Goal: Task Accomplishment & Management: Manage account settings

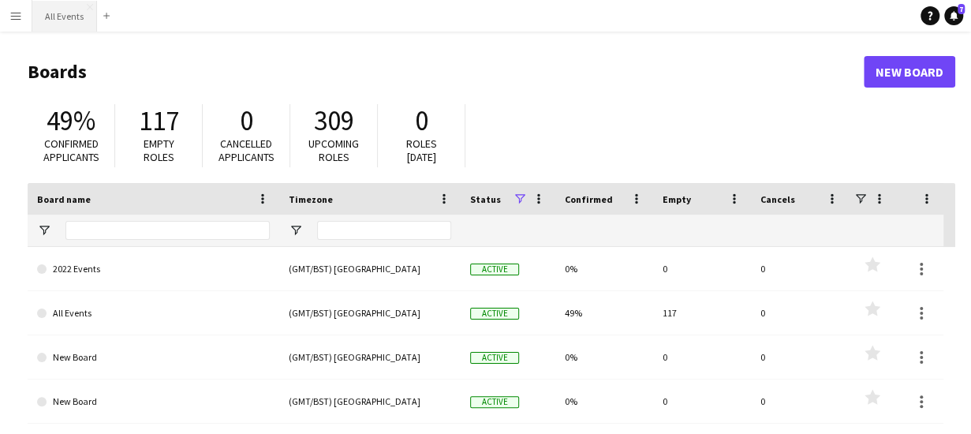
click at [66, 13] on button "All Events Close" at bounding box center [64, 16] width 65 height 31
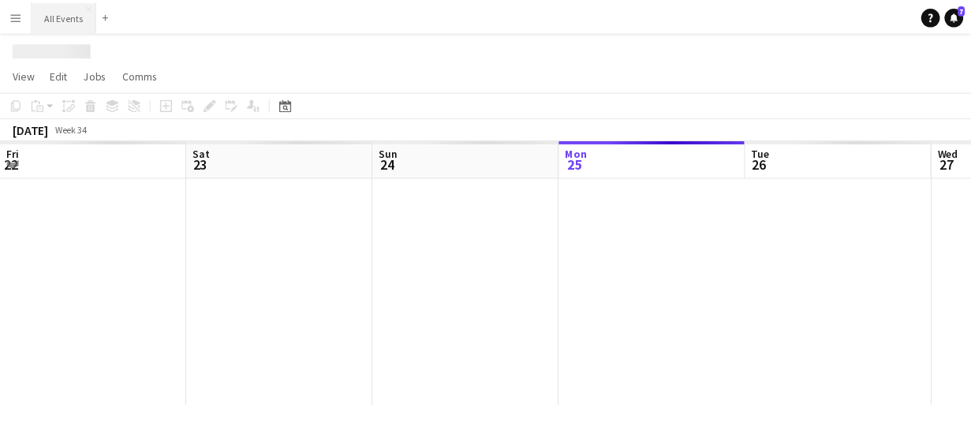
scroll to position [0, 377]
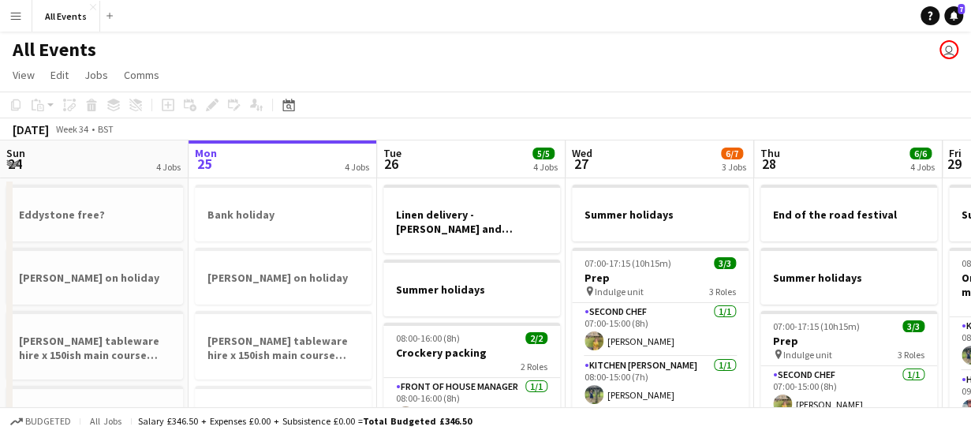
click at [468, 171] on app-board-header-date "Tue 26 5/5 4 Jobs" at bounding box center [471, 159] width 188 height 38
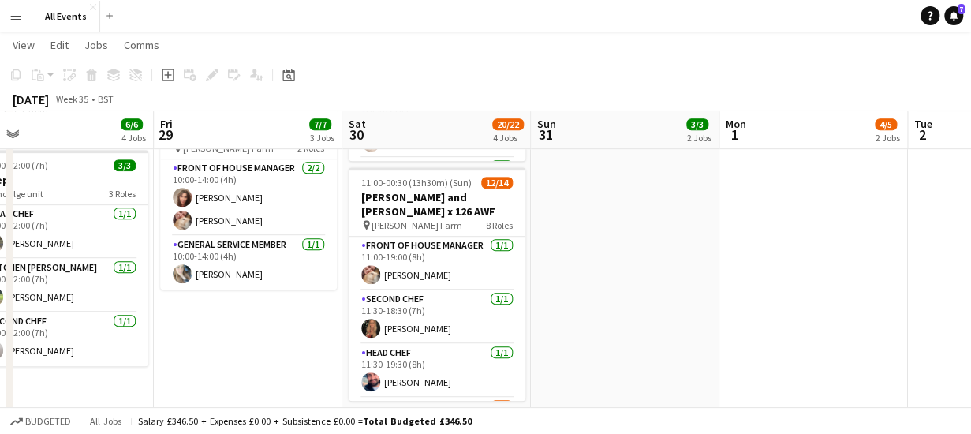
scroll to position [386, 0]
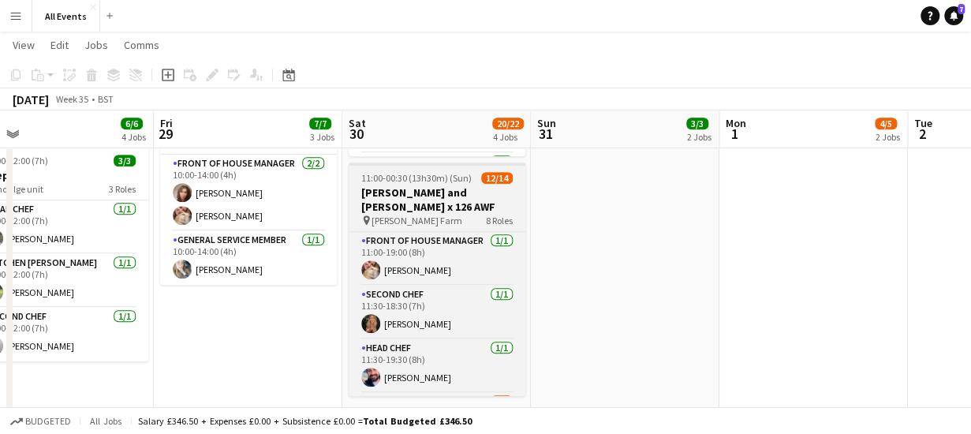
click at [450, 214] on div "pin [PERSON_NAME][GEOGRAPHIC_DATA] 8 Roles" at bounding box center [437, 220] width 177 height 13
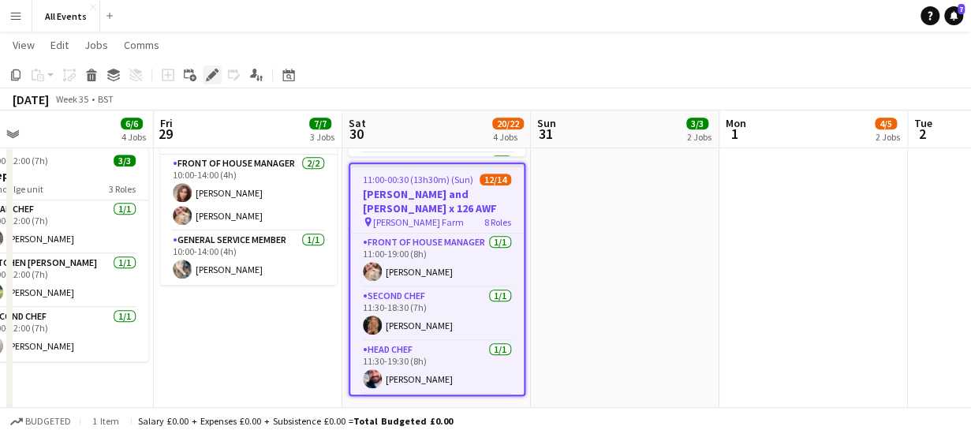
click at [209, 77] on icon at bounding box center [211, 75] width 9 height 9
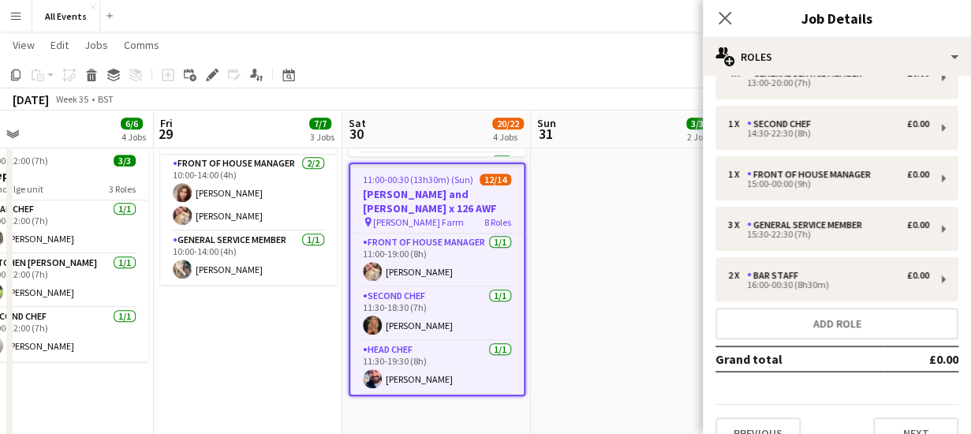
scroll to position [211, 0]
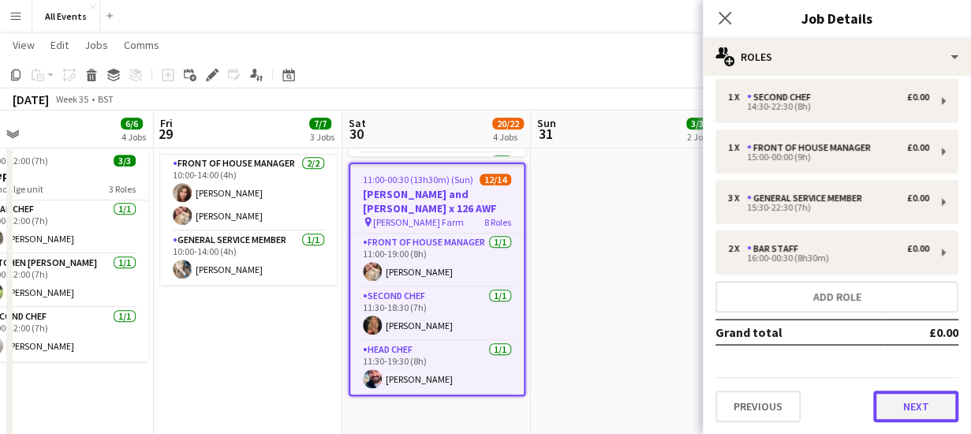
click at [912, 407] on button "Next" at bounding box center [915, 406] width 85 height 32
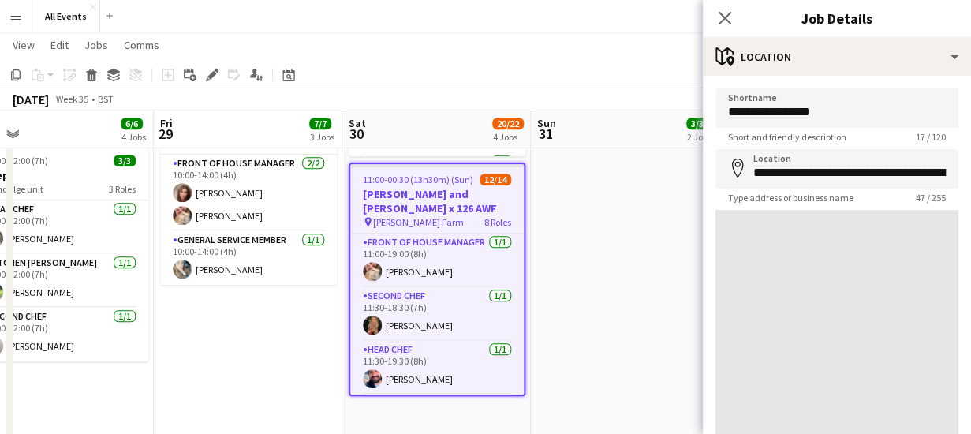
scroll to position [0, 0]
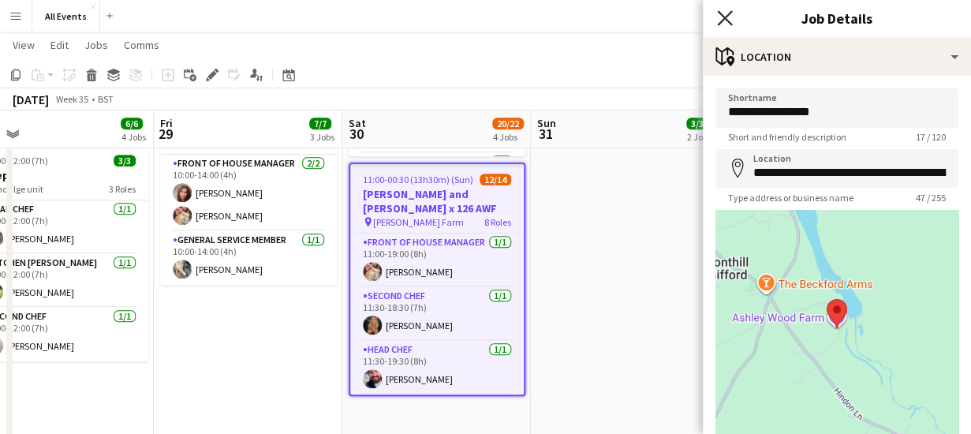
click at [723, 16] on icon at bounding box center [724, 17] width 15 height 15
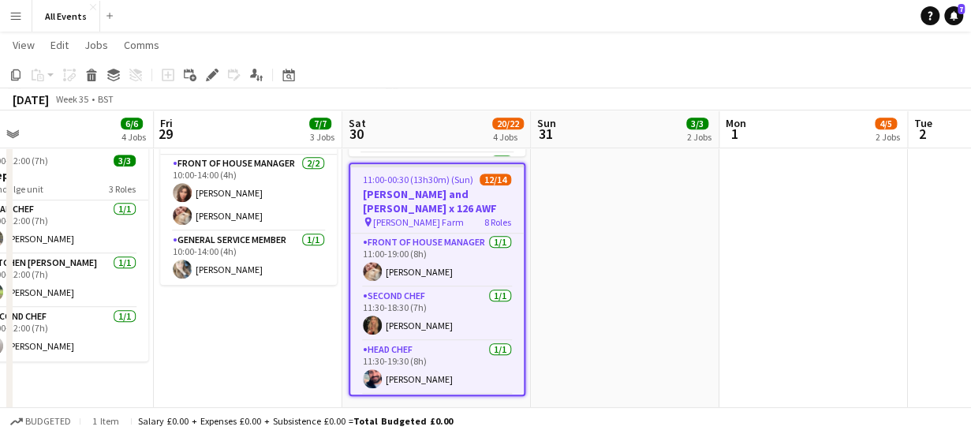
click at [432, 83] on app-toolbar "Copy Paste Paste Ctrl+V Paste with crew Ctrl+Shift+V Paste linked Job [GEOGRAPH…" at bounding box center [485, 75] width 971 height 27
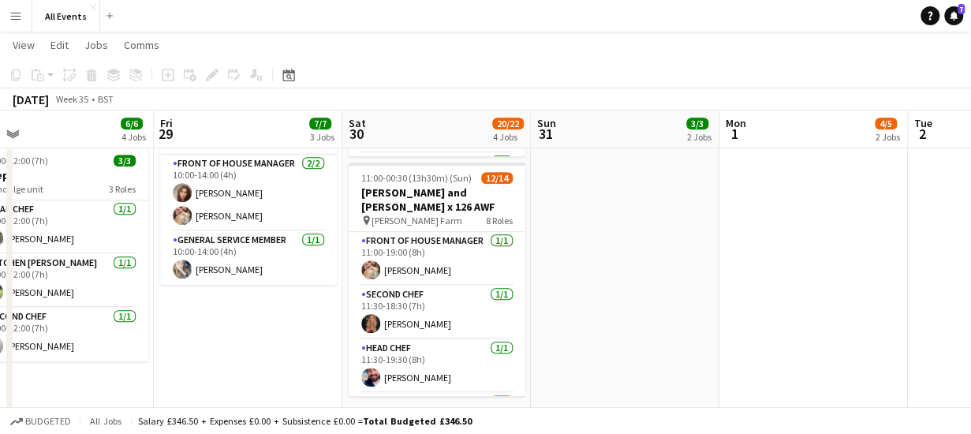
click at [258, 136] on app-board-header-date "Fri 29 7/7 3 Jobs" at bounding box center [248, 129] width 188 height 38
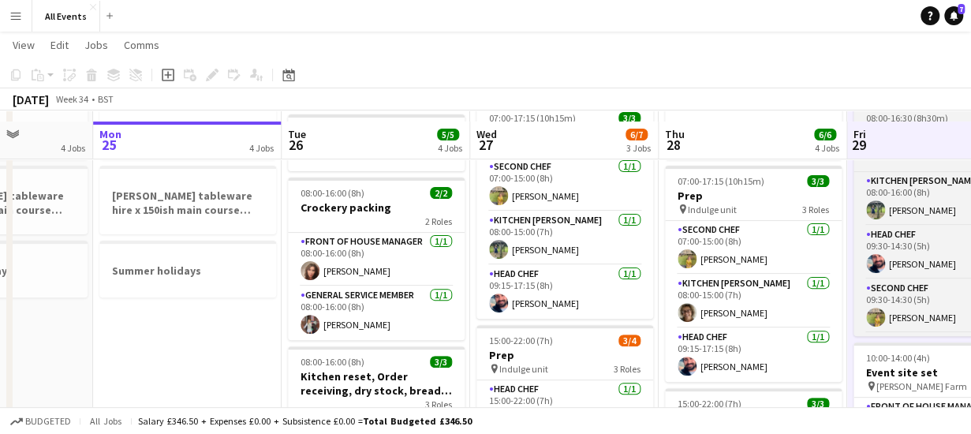
scroll to position [141, 0]
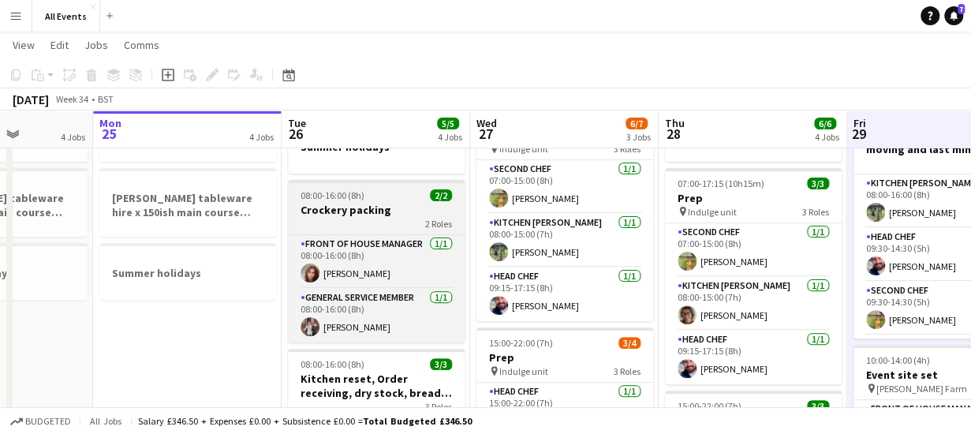
click at [384, 219] on div "2 Roles" at bounding box center [376, 223] width 177 height 13
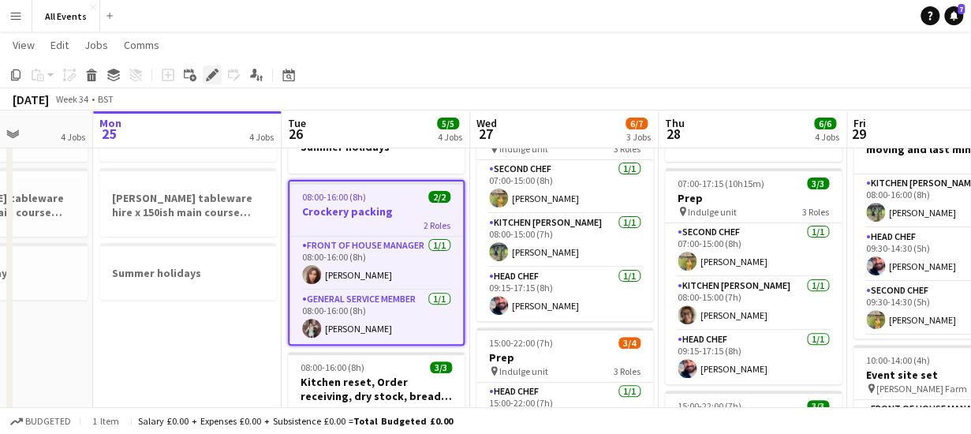
click at [213, 72] on icon at bounding box center [211, 75] width 9 height 9
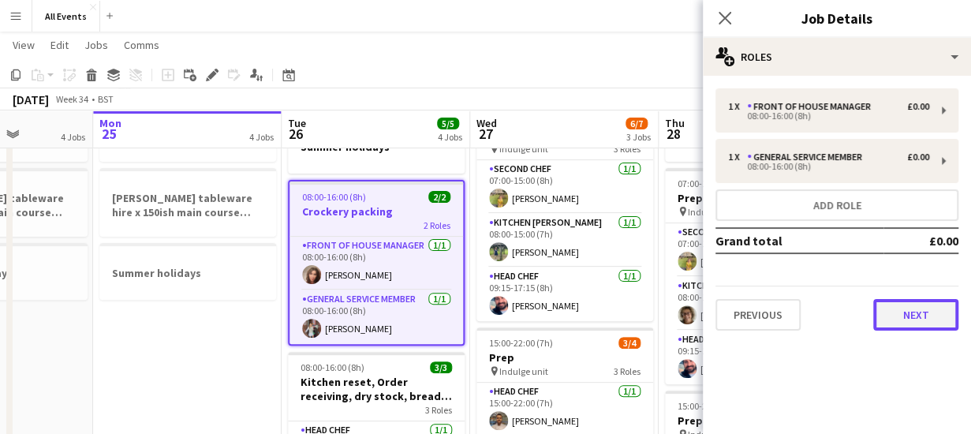
click at [924, 315] on button "Next" at bounding box center [915, 315] width 85 height 32
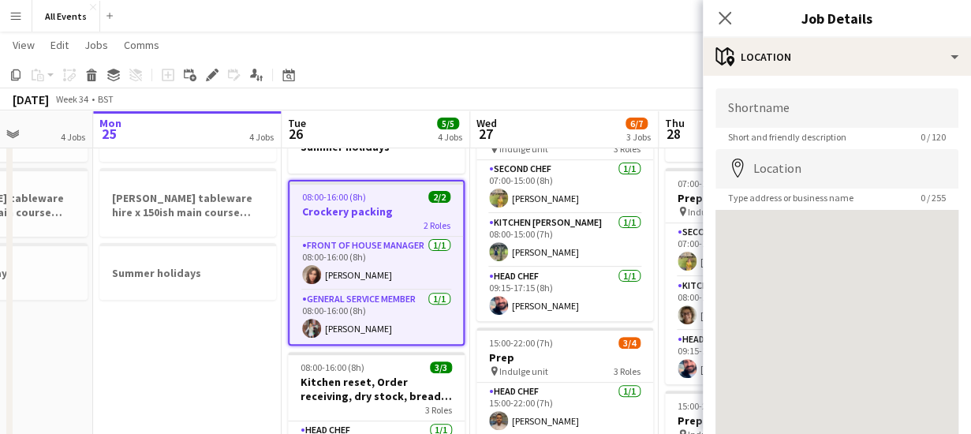
scroll to position [123, 0]
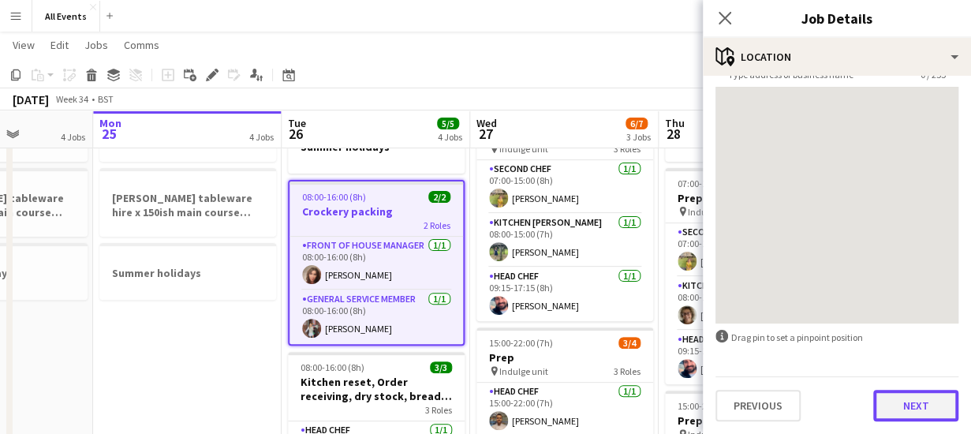
click at [908, 405] on button "Next" at bounding box center [915, 406] width 85 height 32
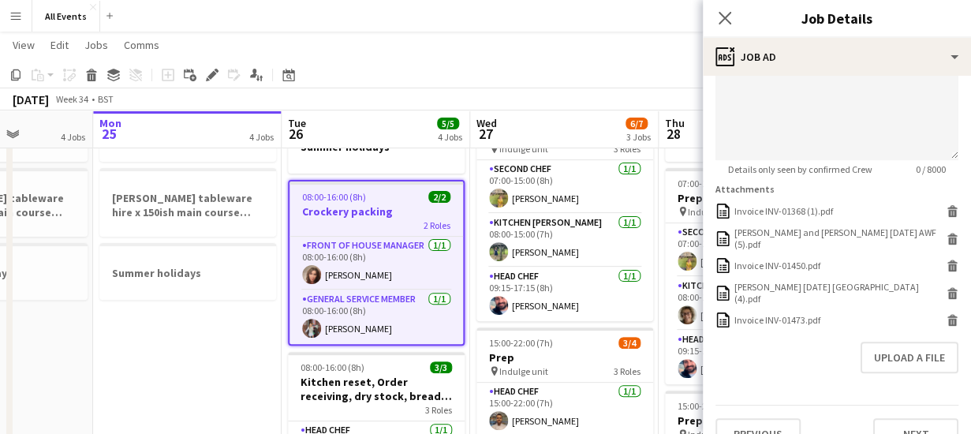
scroll to position [441, 0]
click at [785, 211] on div "Invoice INV-01368 (1).pdf" at bounding box center [783, 209] width 99 height 12
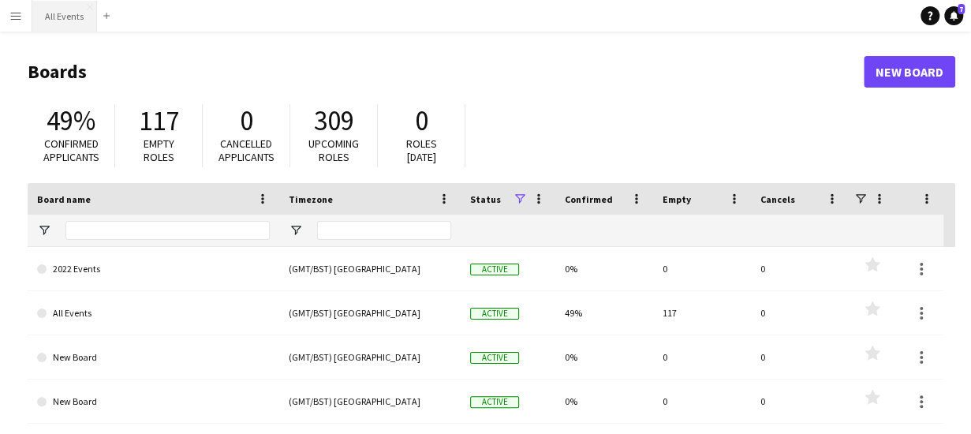
click at [64, 21] on button "All Events Close" at bounding box center [64, 16] width 65 height 31
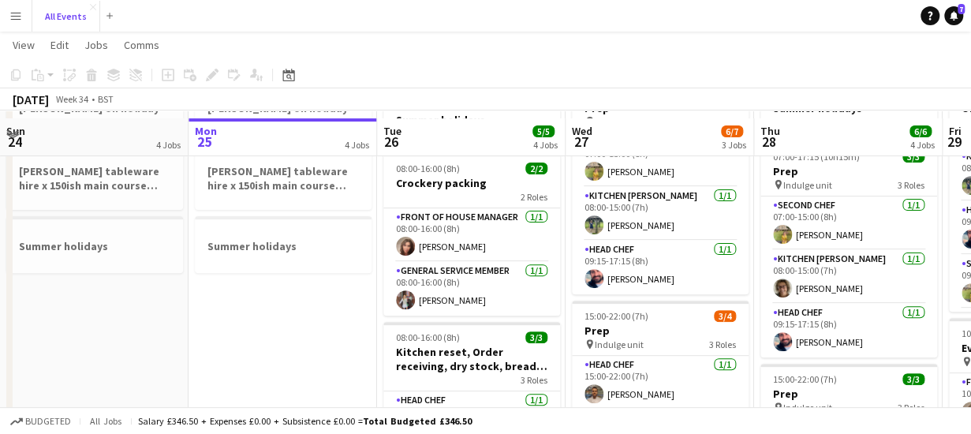
scroll to position [175, 0]
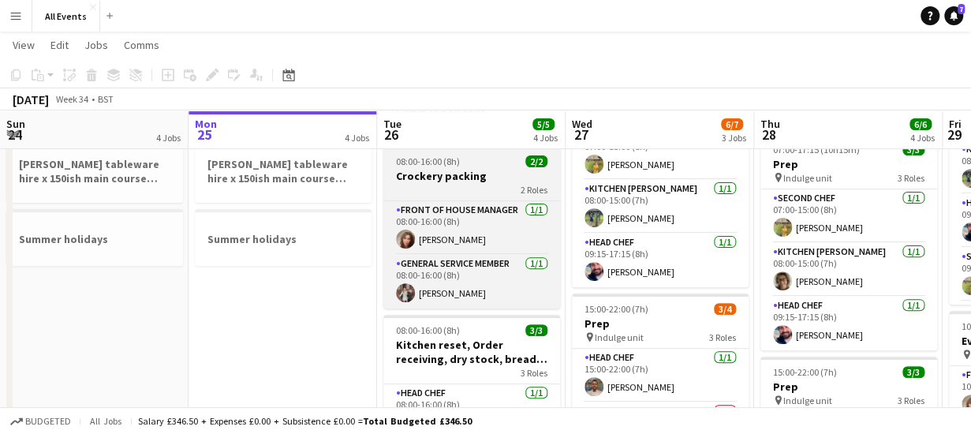
click at [411, 183] on div "2 Roles" at bounding box center [471, 189] width 177 height 13
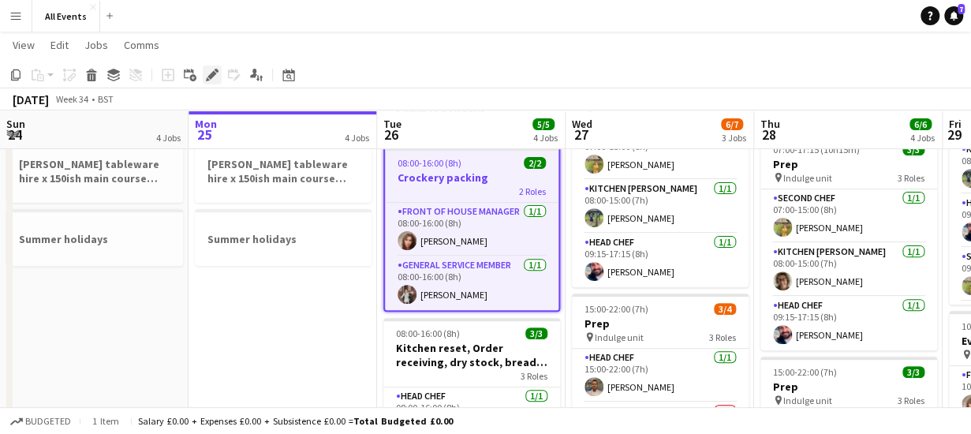
click at [213, 75] on icon at bounding box center [211, 75] width 9 height 9
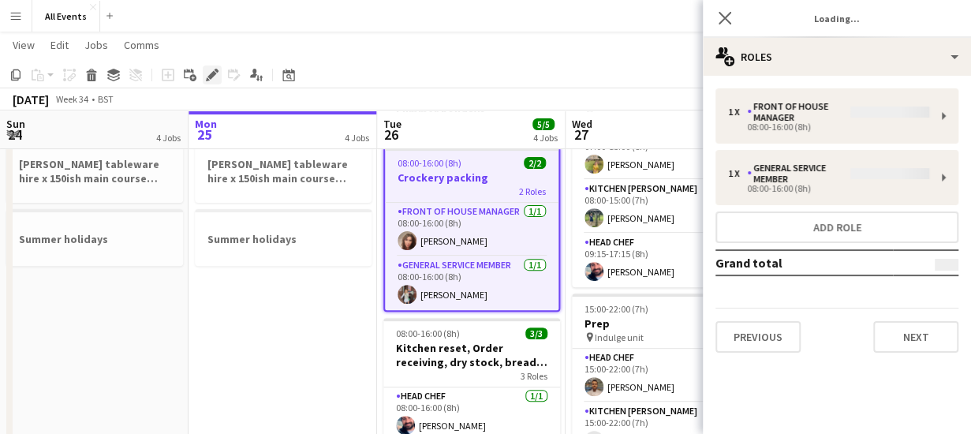
type input "**********"
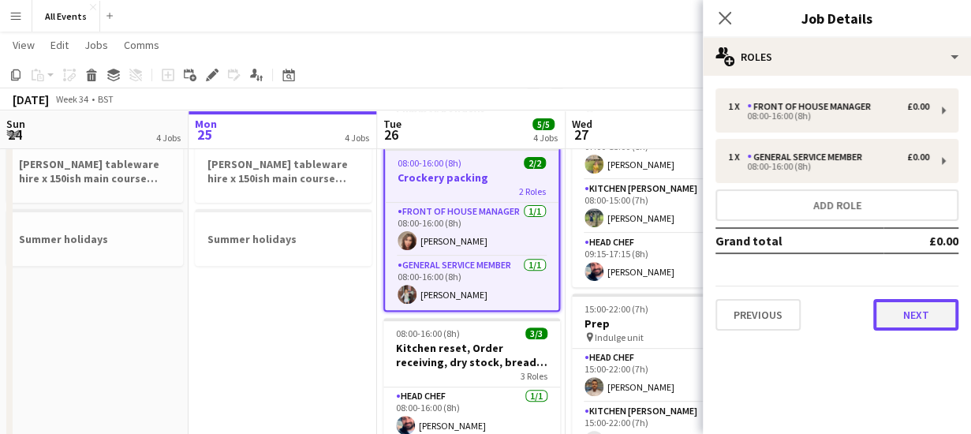
click at [897, 316] on button "Next" at bounding box center [915, 315] width 85 height 32
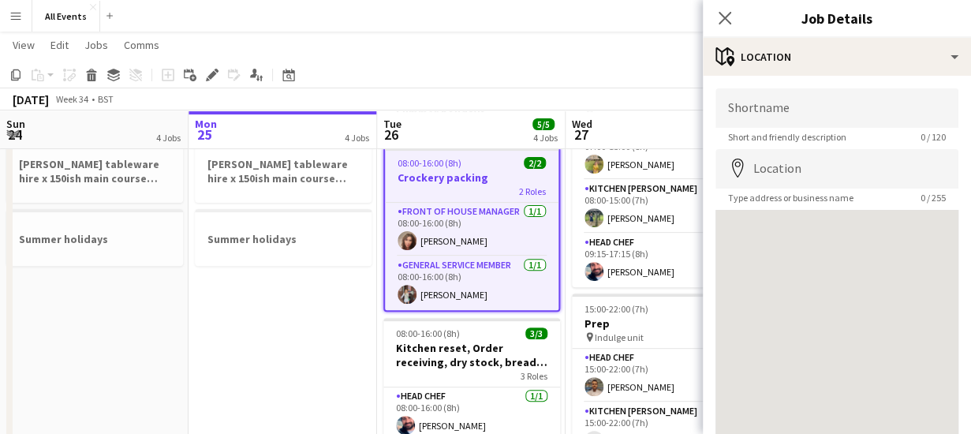
scroll to position [123, 0]
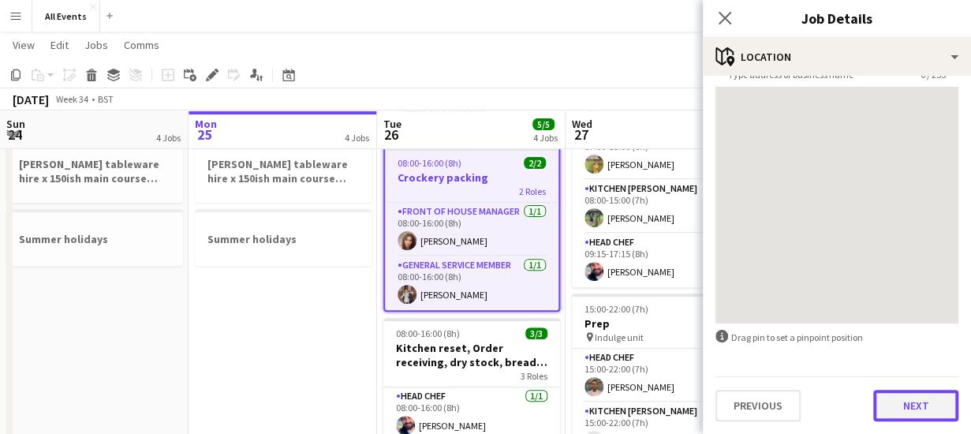
click at [897, 401] on button "Next" at bounding box center [915, 406] width 85 height 32
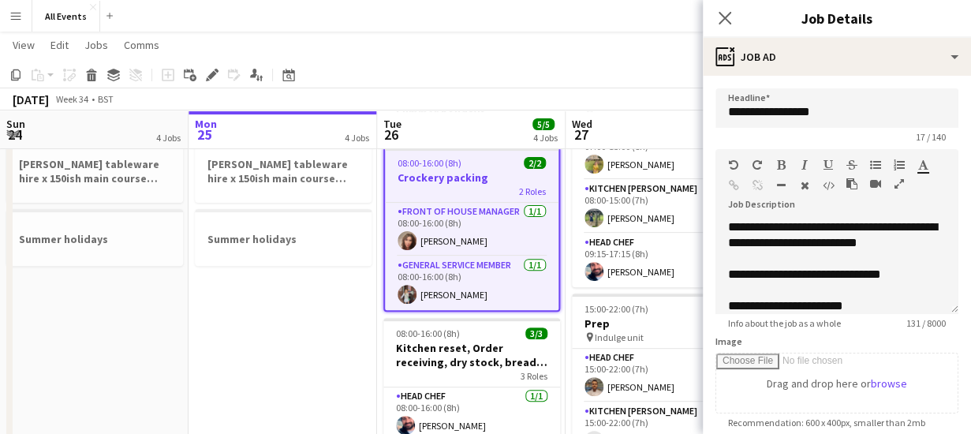
scroll to position [0, 0]
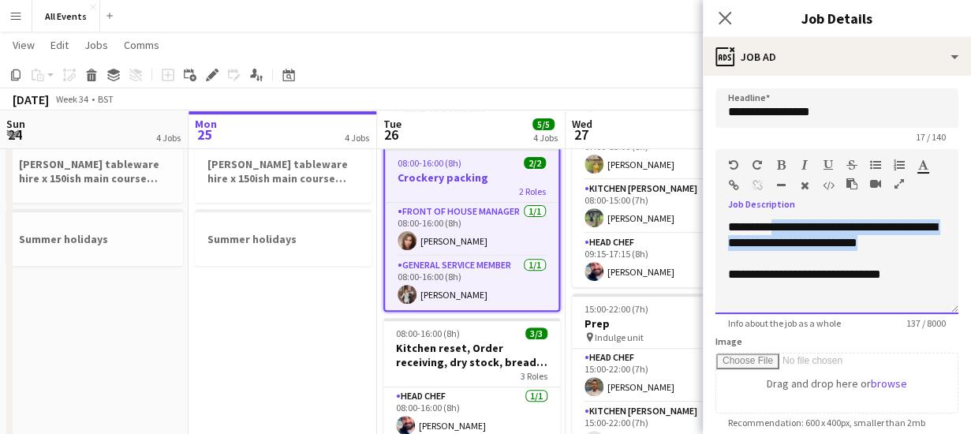
drag, startPoint x: 913, startPoint y: 244, endPoint x: 774, endPoint y: 230, distance: 140.2
click at [774, 230] on div "**********" at bounding box center [836, 266] width 243 height 95
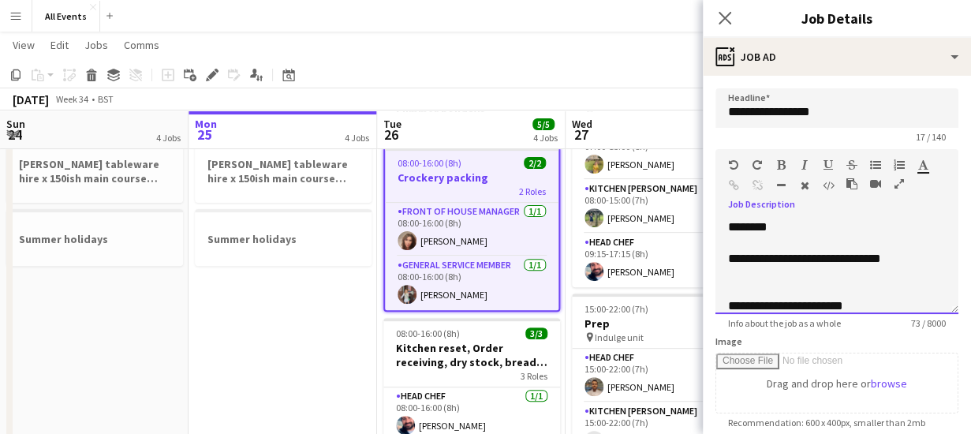
click at [726, 263] on div "**********" at bounding box center [836, 266] width 243 height 95
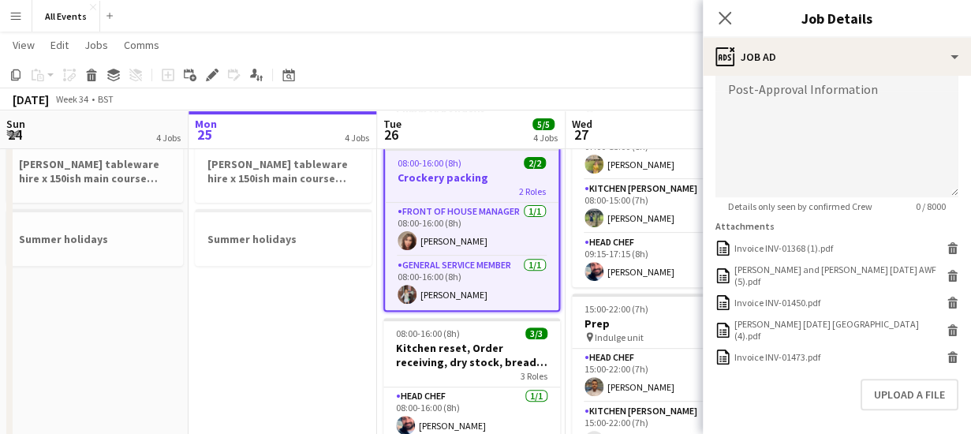
scroll to position [405, 0]
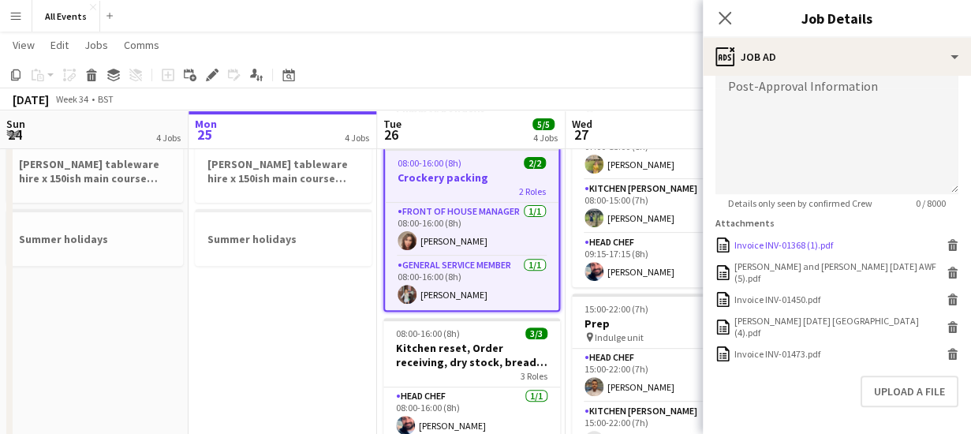
click at [949, 245] on icon at bounding box center [953, 247] width 8 height 7
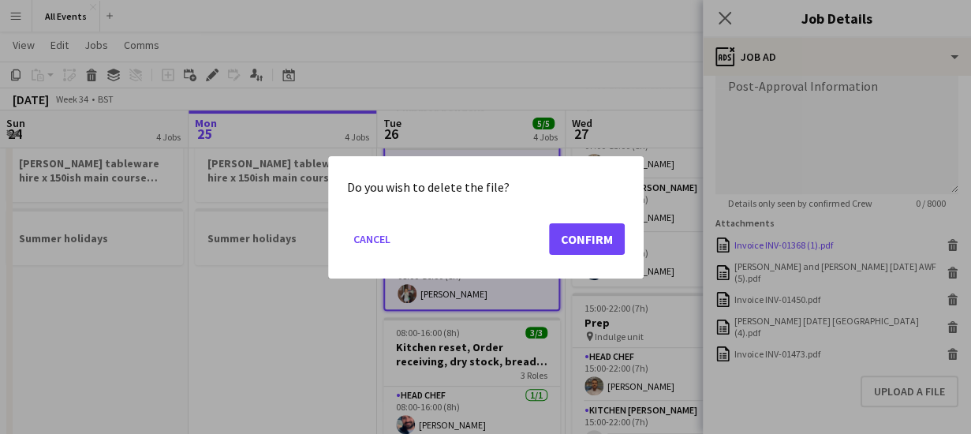
scroll to position [0, 0]
click at [588, 240] on button "Confirm" at bounding box center [587, 238] width 76 height 32
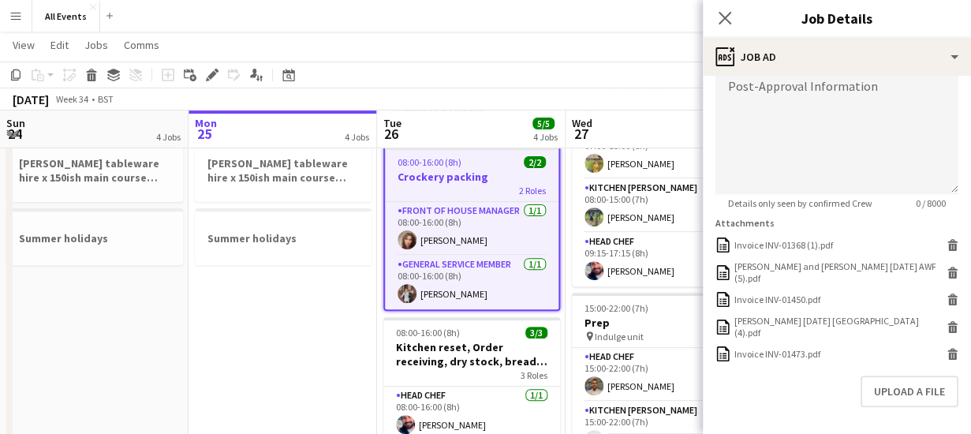
scroll to position [175, 0]
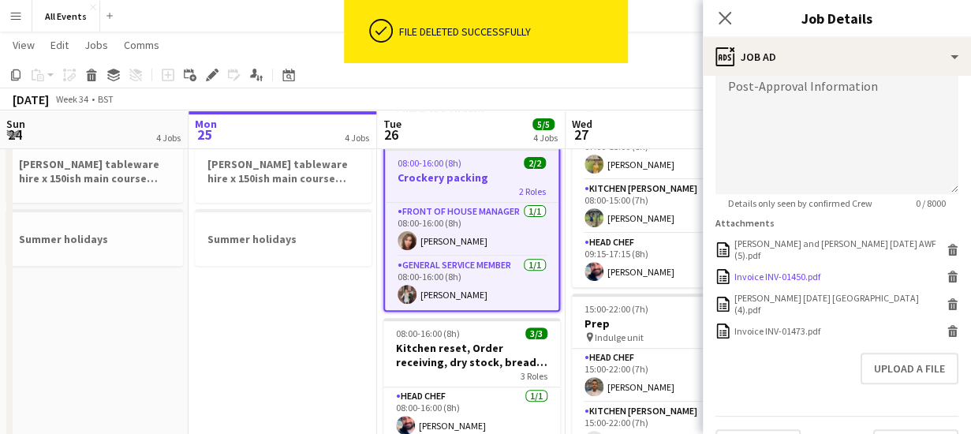
click at [804, 270] on div "Invoice INV-01450.pdf" at bounding box center [777, 276] width 86 height 12
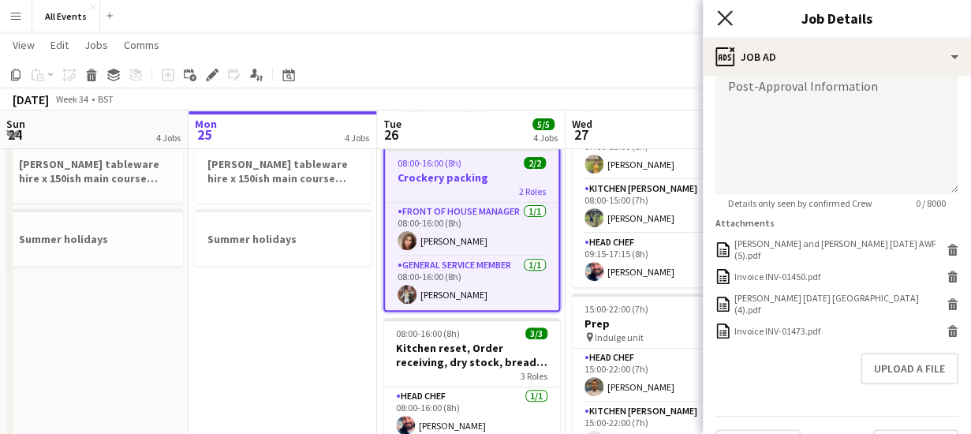
click at [719, 18] on icon "Close pop-in" at bounding box center [724, 17] width 15 height 15
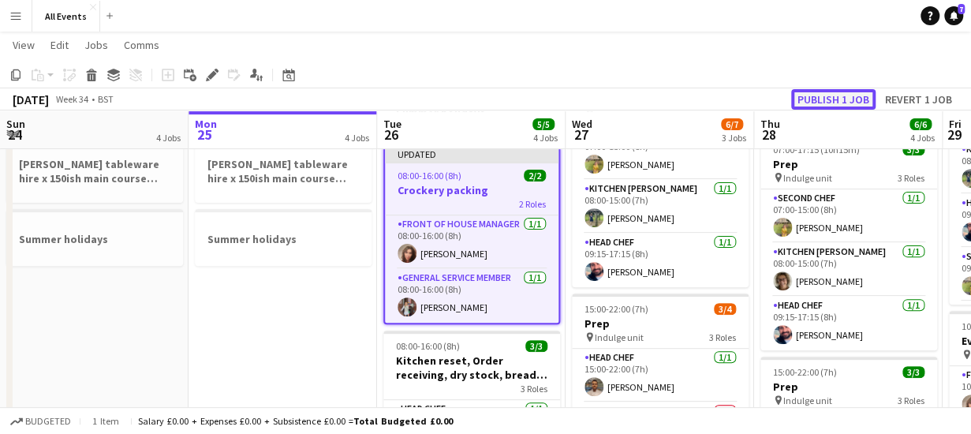
click at [813, 100] on button "Publish 1 job" at bounding box center [833, 99] width 84 height 21
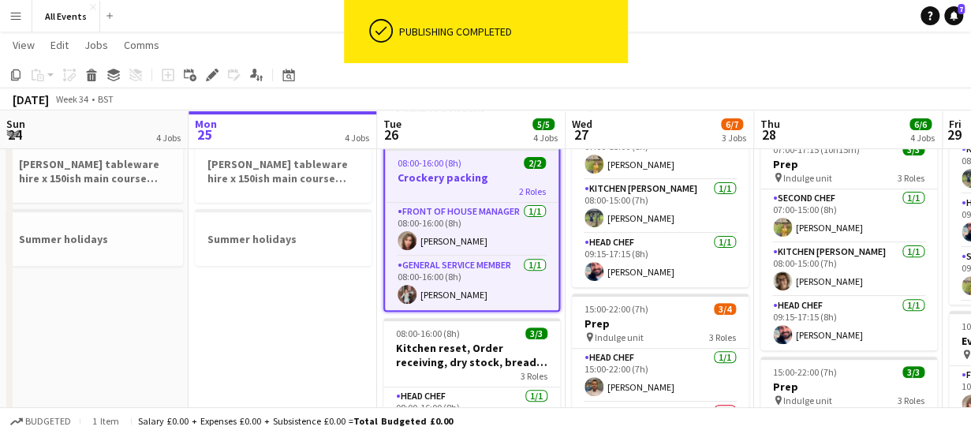
click at [263, 323] on app-date-cell "Bank holiday Mike on holiday Rosie Fowler tableware hire x 150ish main course p…" at bounding box center [282, 327] width 188 height 650
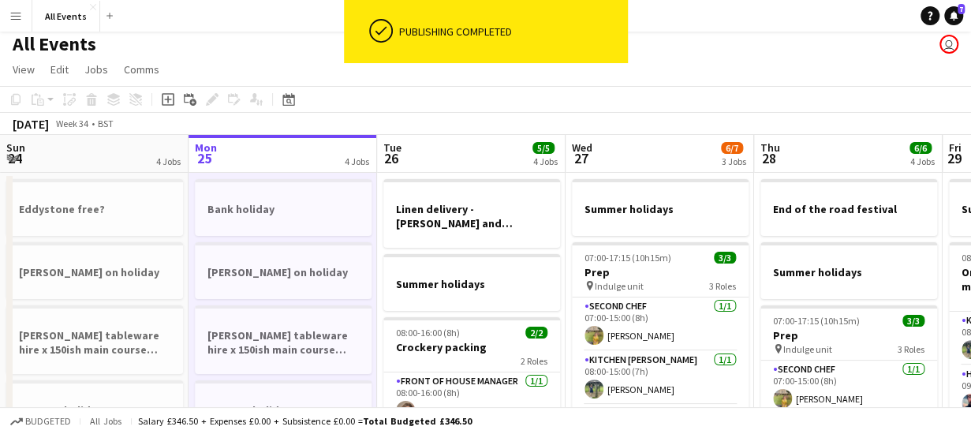
scroll to position [0, 0]
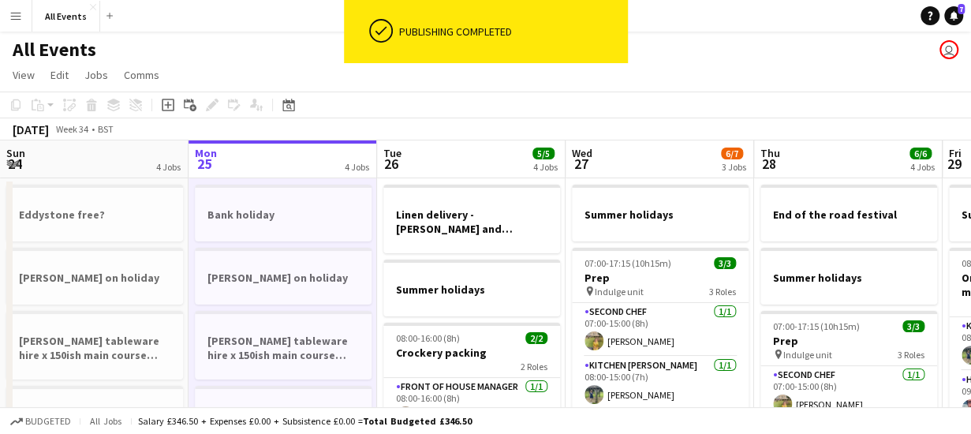
click at [253, 163] on app-board-header-date "Mon 25 4 Jobs" at bounding box center [282, 159] width 188 height 38
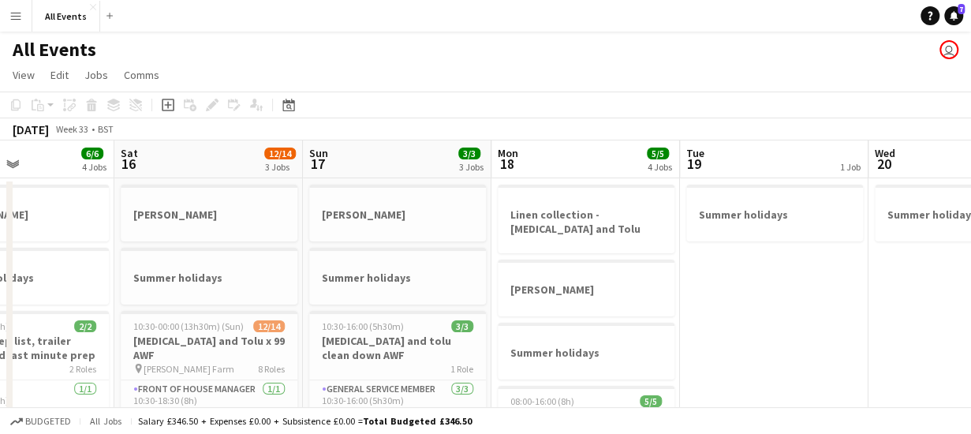
scroll to position [0, 402]
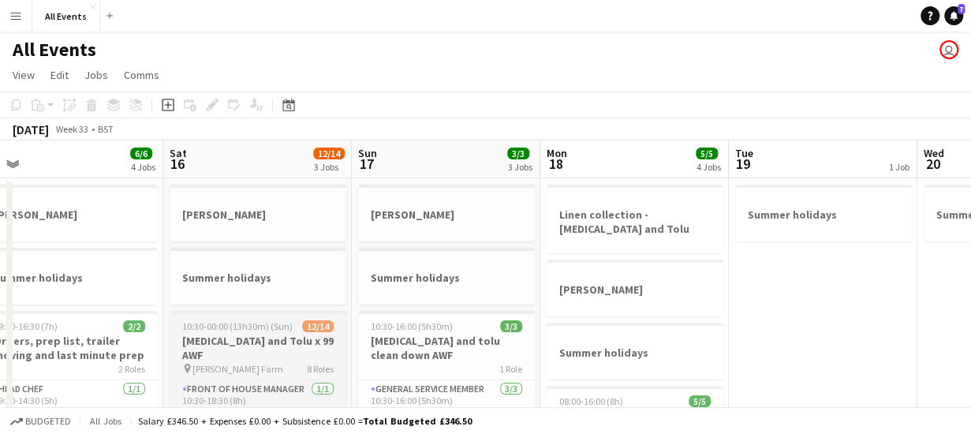
click at [269, 362] on div "pin [PERSON_NAME][GEOGRAPHIC_DATA] 8 Roles" at bounding box center [258, 368] width 177 height 13
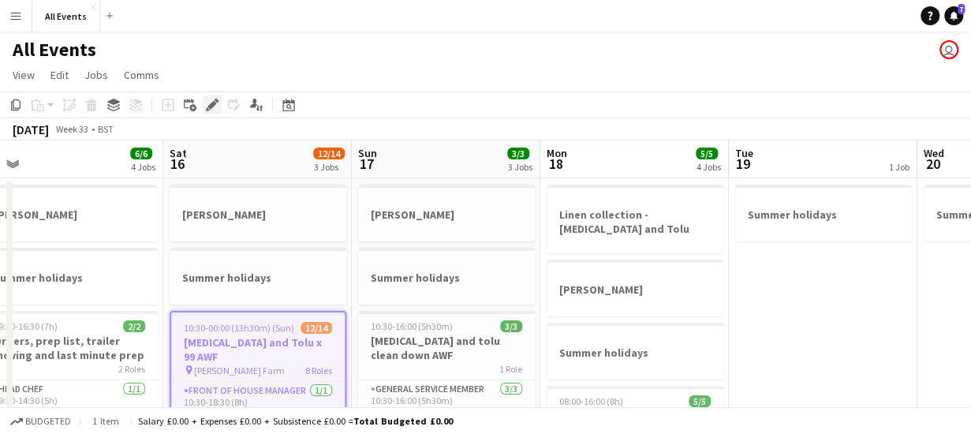
click at [213, 105] on icon at bounding box center [211, 105] width 9 height 9
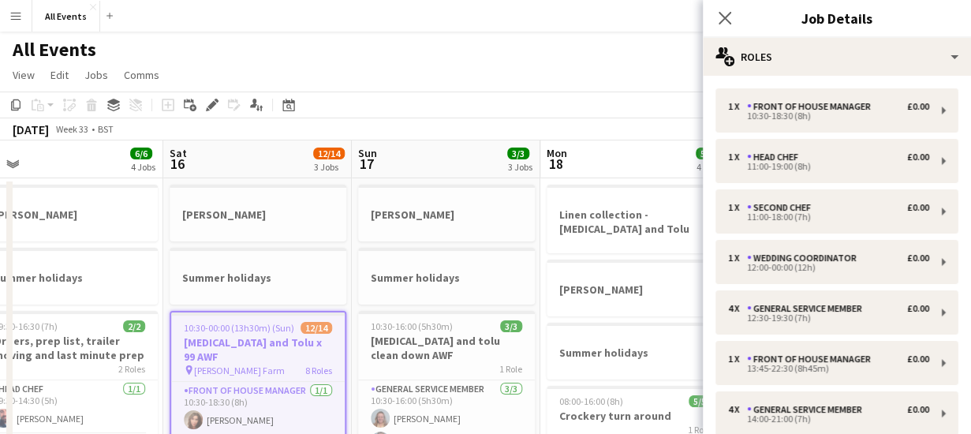
scroll to position [211, 0]
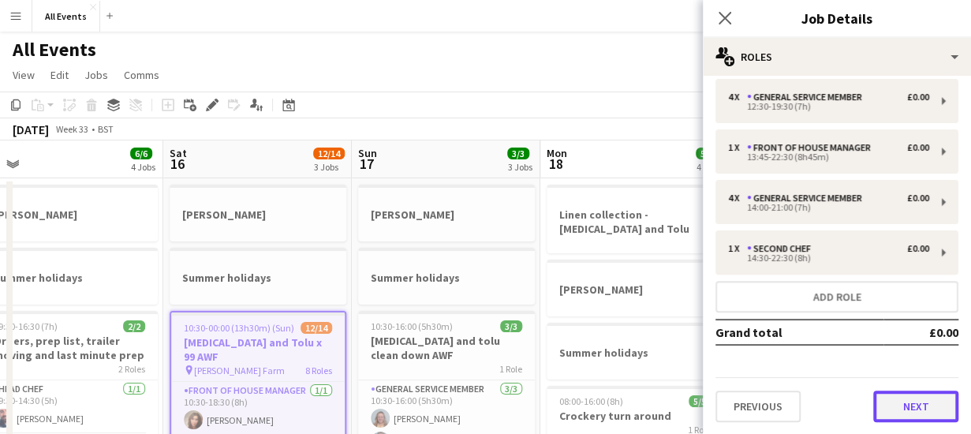
click at [908, 417] on button "Next" at bounding box center [915, 406] width 85 height 32
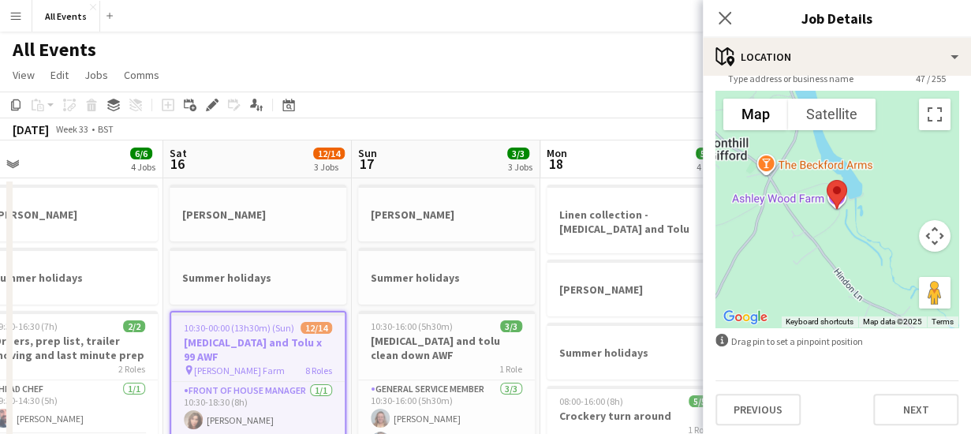
scroll to position [123, 0]
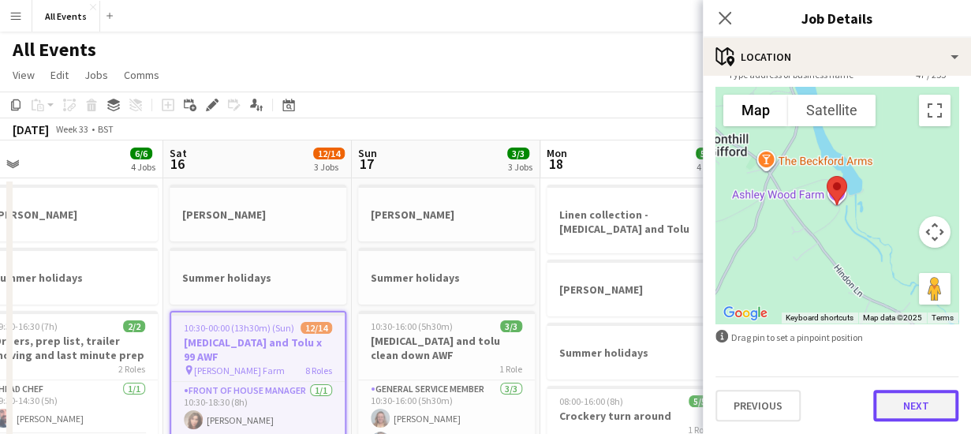
click at [891, 406] on button "Next" at bounding box center [915, 406] width 85 height 32
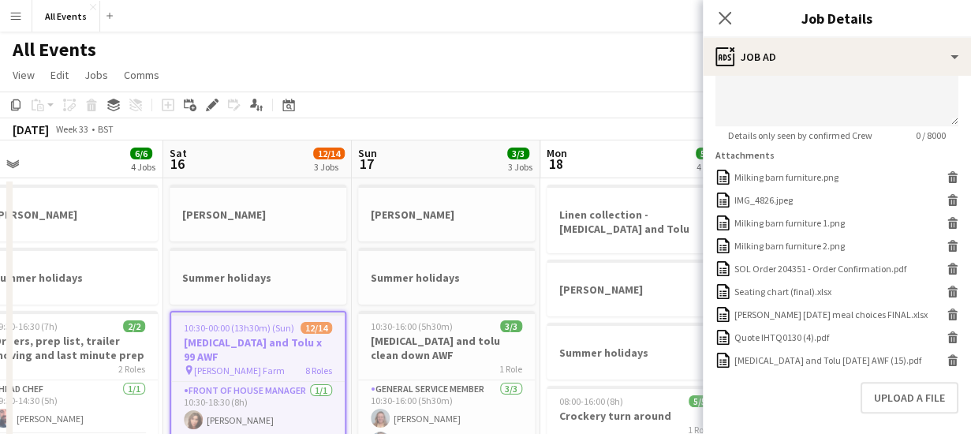
scroll to position [484, 0]
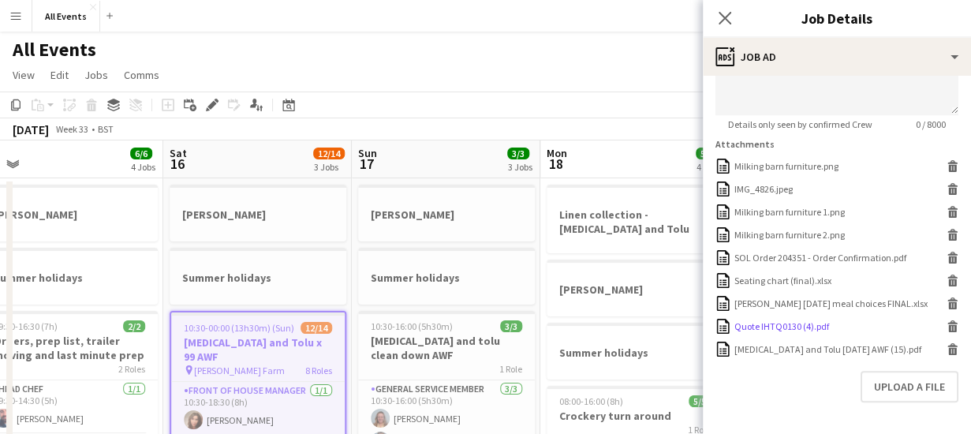
click at [786, 321] on div "Quote IHTQ0130 (4).pdf" at bounding box center [781, 326] width 95 height 12
click at [727, 22] on icon at bounding box center [724, 17] width 15 height 15
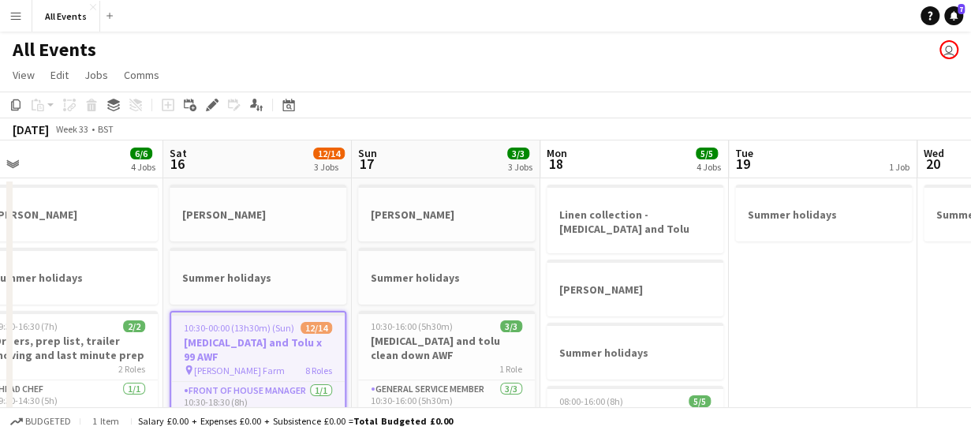
click at [566, 105] on app-toolbar "Copy Paste Paste Ctrl+V Paste with crew Ctrl+Shift+V Paste linked Job [GEOGRAPH…" at bounding box center [485, 104] width 971 height 27
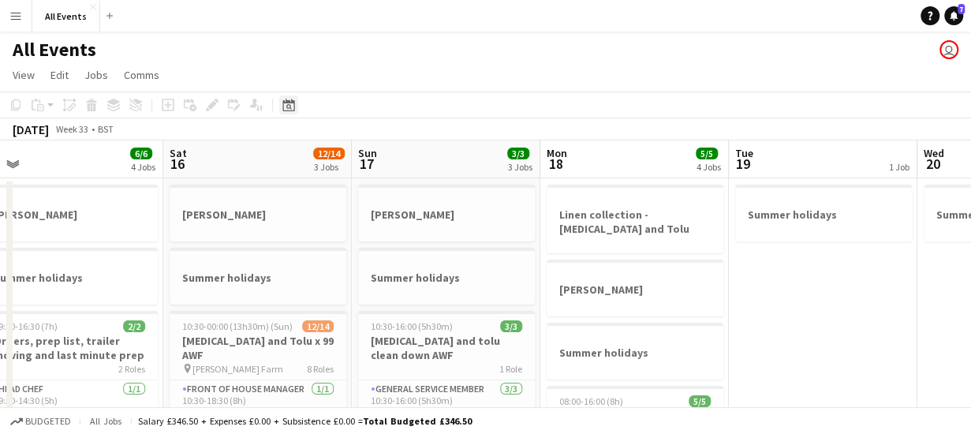
click at [287, 103] on icon at bounding box center [288, 105] width 12 height 13
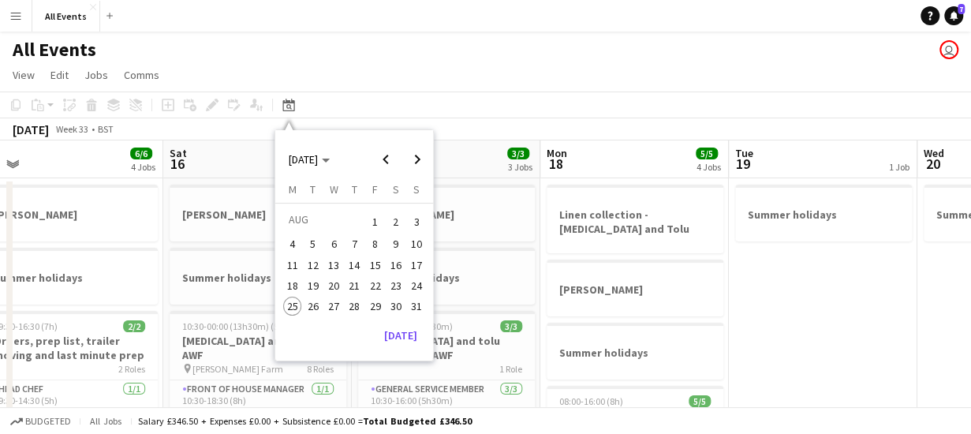
click at [396, 304] on span "30" at bounding box center [395, 305] width 19 height 19
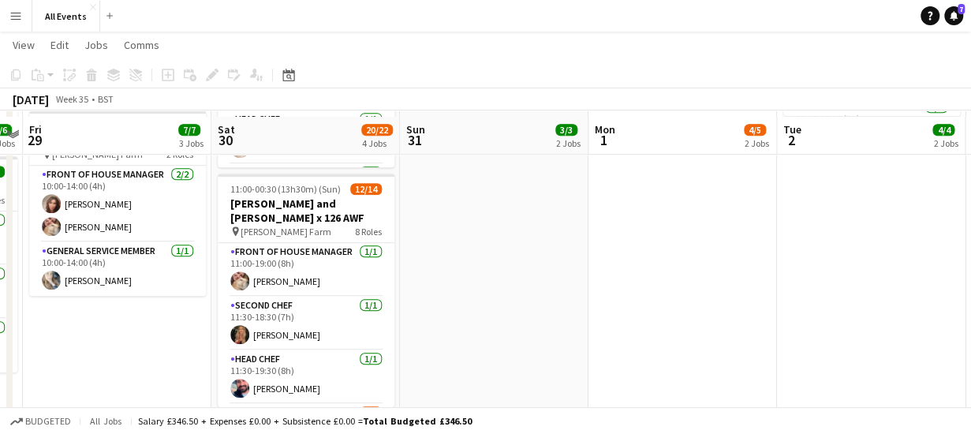
scroll to position [382, 0]
